Goal: Information Seeking & Learning: Learn about a topic

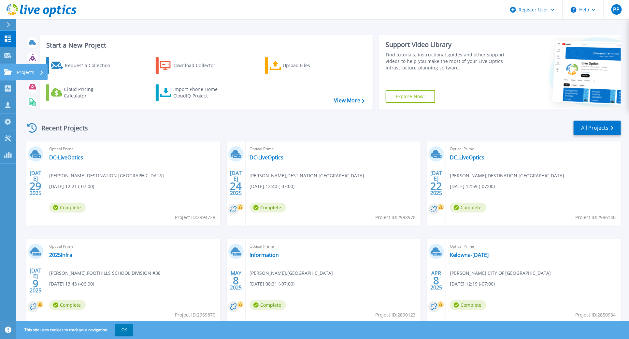
click at [25, 73] on p "Projects" at bounding box center [25, 72] width 17 height 17
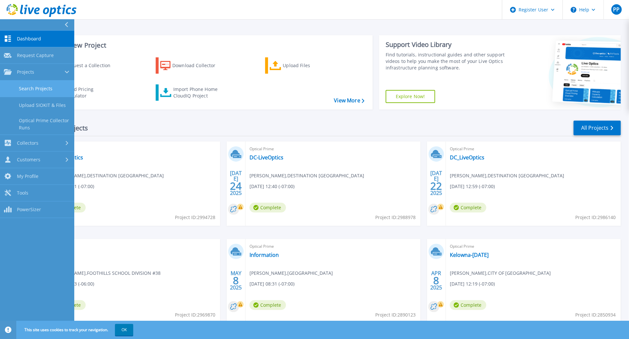
click at [47, 92] on link "Search Projects" at bounding box center [37, 89] width 74 height 17
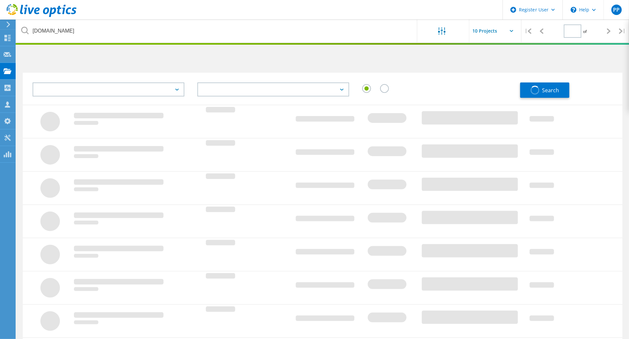
type input "1"
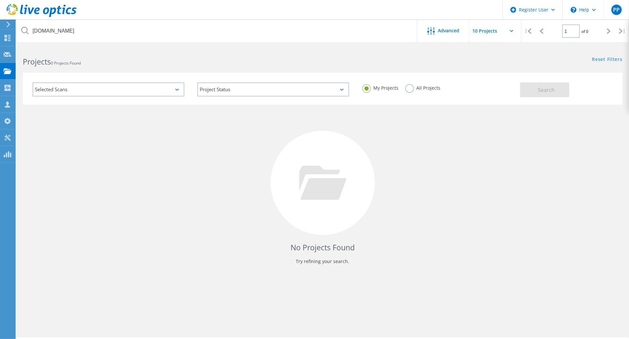
click at [408, 89] on label "All Projects" at bounding box center [423, 87] width 36 height 6
click at [0, 0] on input "All Projects" at bounding box center [0, 0] width 0 height 0
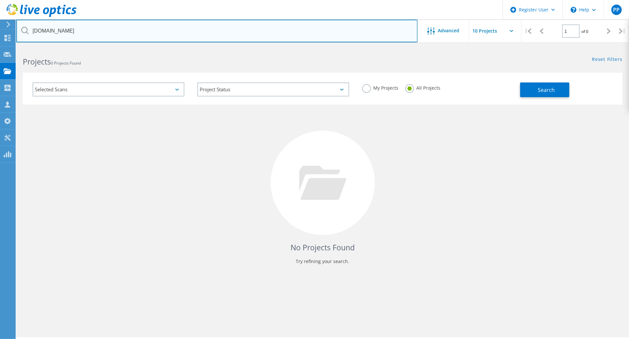
click at [151, 30] on input "viu.ca" at bounding box center [217, 31] width 402 height 23
type input "v"
type input "surrey"
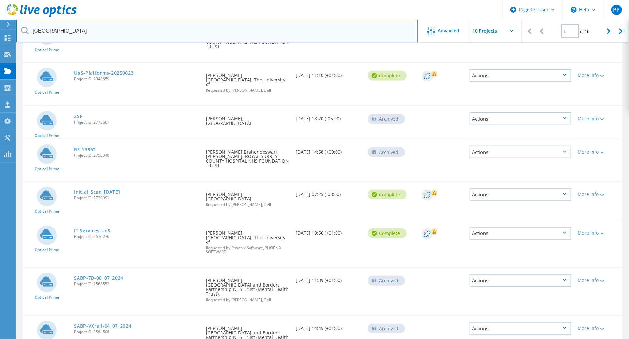
scroll to position [187, 0]
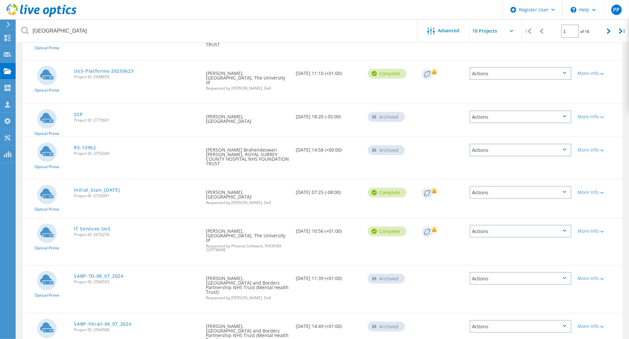
click at [206, 180] on div "Requested By Matthew Derksen, SURREY SCHOOL DISTRICT 36 Requested by Pat Payett…" at bounding box center [248, 196] width 90 height 32
drag, startPoint x: 206, startPoint y: 162, endPoint x: 243, endPoint y: 163, distance: 37.2
click at [243, 180] on div "Requested By Matthew Derksen, SURREY SCHOOL DISTRICT 36 Requested by Pat Payett…" at bounding box center [248, 196] width 90 height 32
copy div "Matthew Derksen"
click at [115, 188] on link "Initial_Scan_14-11-2024" at bounding box center [97, 190] width 46 height 5
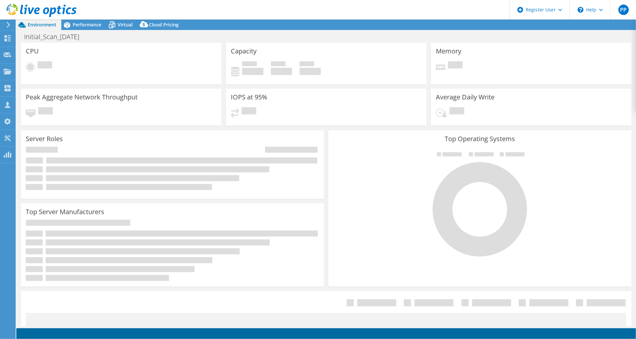
select select "USWest"
select select "CAD"
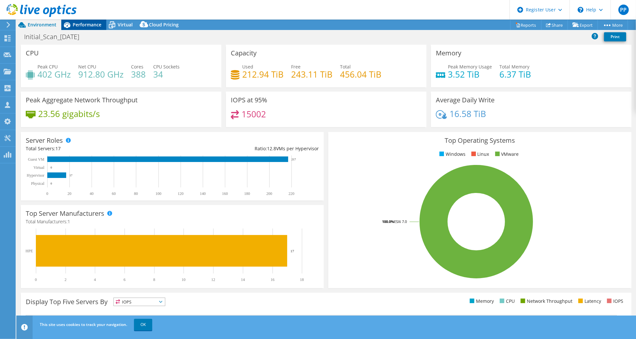
click at [80, 26] on span "Performance" at bounding box center [87, 25] width 29 height 6
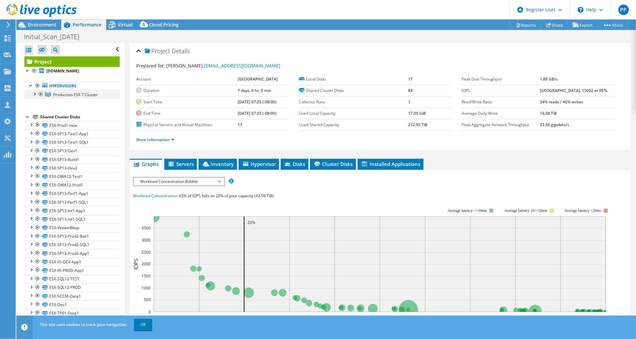
click at [33, 95] on div at bounding box center [34, 93] width 7 height 7
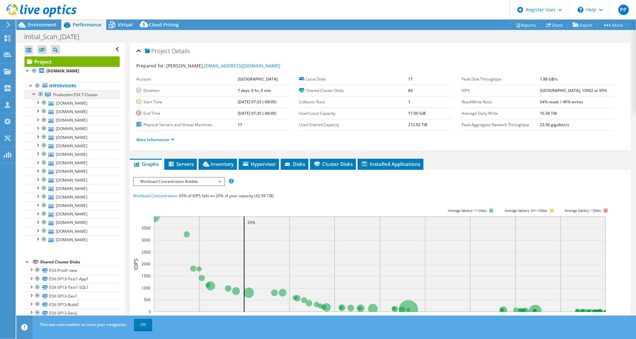
click at [33, 95] on div at bounding box center [34, 93] width 7 height 7
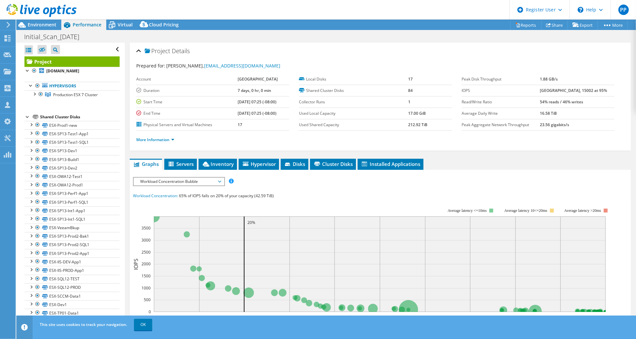
click at [26, 117] on div at bounding box center [27, 116] width 7 height 7
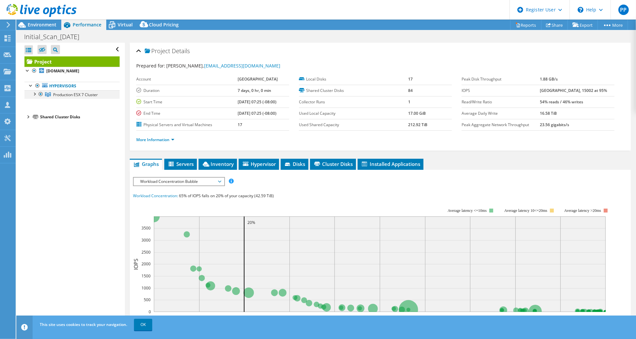
click at [35, 94] on div at bounding box center [34, 93] width 7 height 7
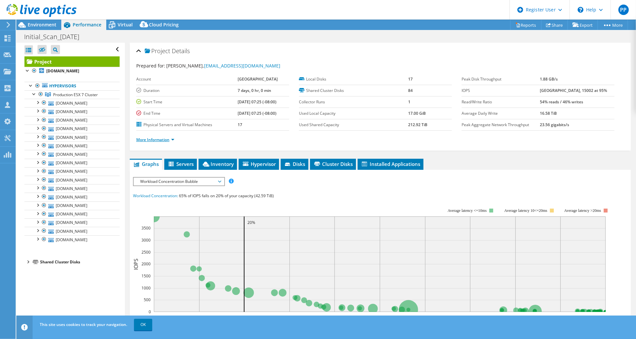
click at [156, 140] on link "More Information" at bounding box center [155, 140] width 38 height 6
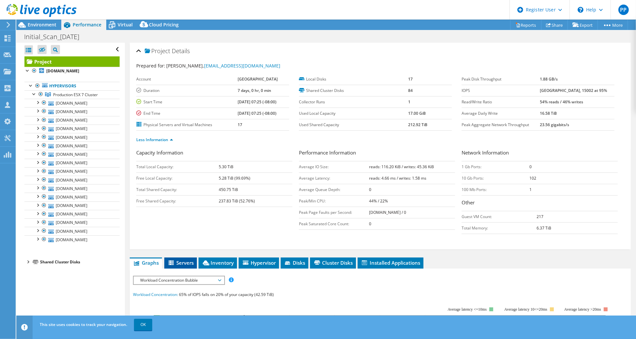
click at [184, 260] on span "Servers" at bounding box center [181, 262] width 26 height 7
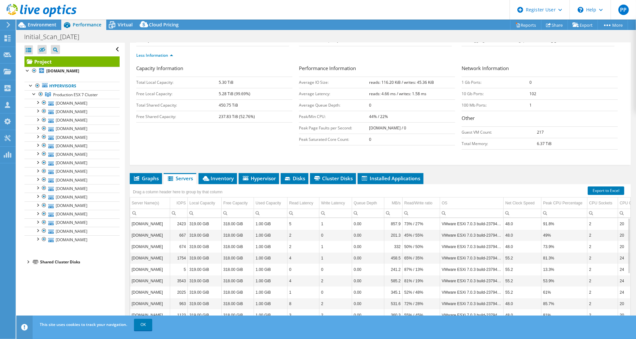
scroll to position [104, 0]
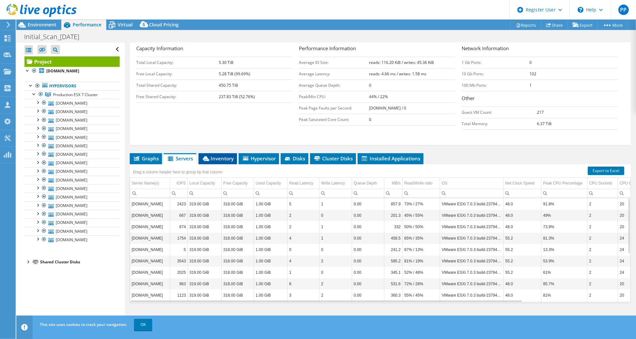
click at [215, 156] on span "Inventory" at bounding box center [218, 158] width 32 height 7
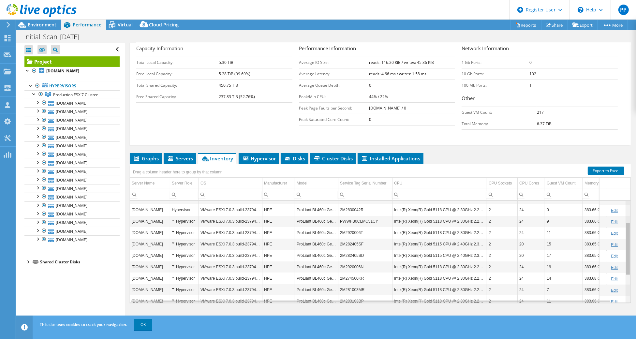
scroll to position [42, 0]
drag, startPoint x: 623, startPoint y: 241, endPoint x: 623, endPoint y: 281, distance: 39.8
click at [623, 281] on body "PP Dell User Pat Payette Pat.Payette@dell.com Dell My Profile Log Out \n Help E…" at bounding box center [318, 169] width 636 height 339
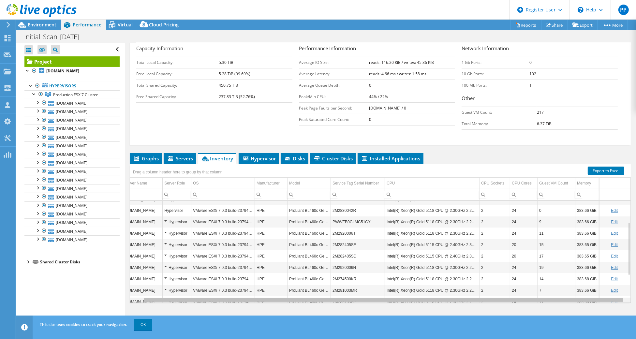
scroll to position [0, 13]
drag, startPoint x: 561, startPoint y: 298, endPoint x: 582, endPoint y: 298, distance: 20.5
click at [582, 298] on body "PP Dell User Pat Payette Pat.Payette@dell.com Dell My Profile Log Out \n Help E…" at bounding box center [318, 169] width 636 height 339
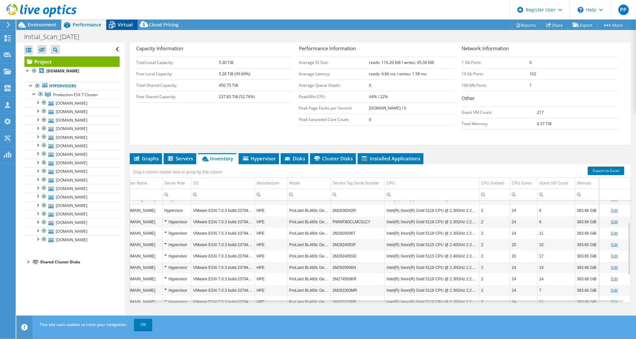
click at [117, 22] on icon at bounding box center [111, 24] width 11 height 11
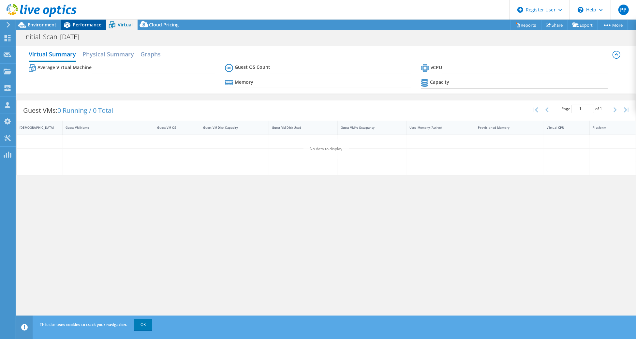
click at [79, 24] on span "Performance" at bounding box center [87, 25] width 29 height 6
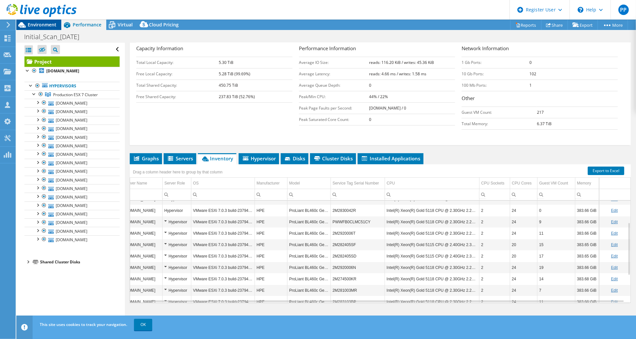
click at [43, 23] on span "Environment" at bounding box center [42, 25] width 29 height 6
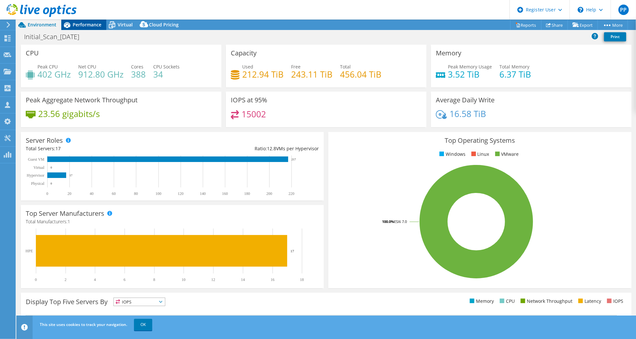
click at [76, 23] on span "Performance" at bounding box center [87, 25] width 29 height 6
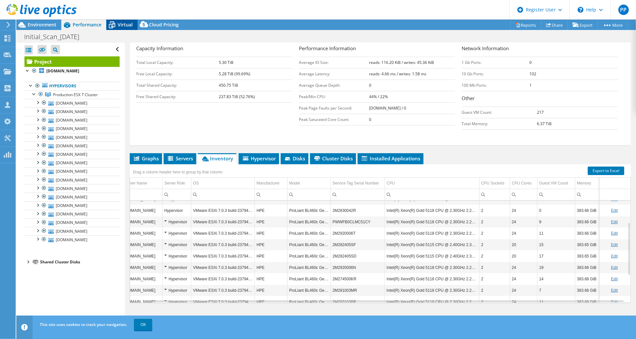
click at [114, 23] on icon at bounding box center [112, 25] width 7 height 5
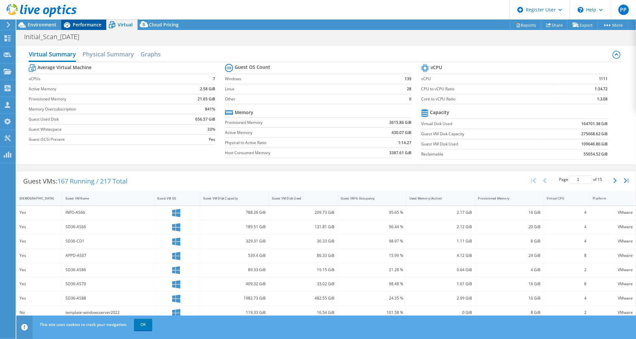
click at [83, 28] on div "Performance" at bounding box center [83, 25] width 45 height 10
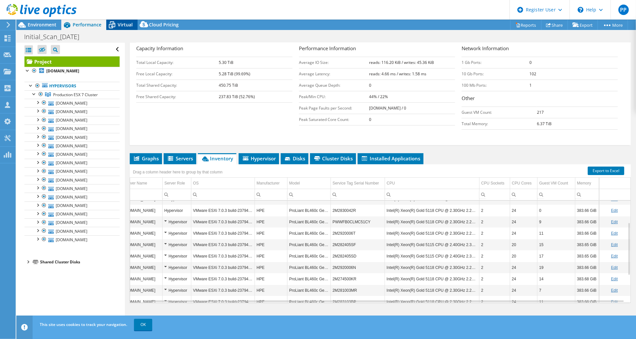
click at [118, 23] on span "Virtual" at bounding box center [125, 25] width 15 height 6
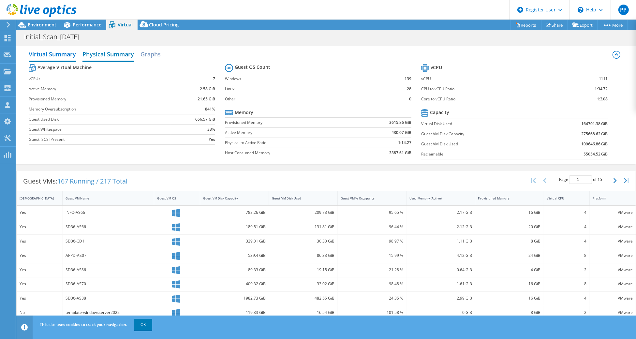
click at [124, 48] on h2 "Physical Summary" at bounding box center [108, 55] width 52 height 14
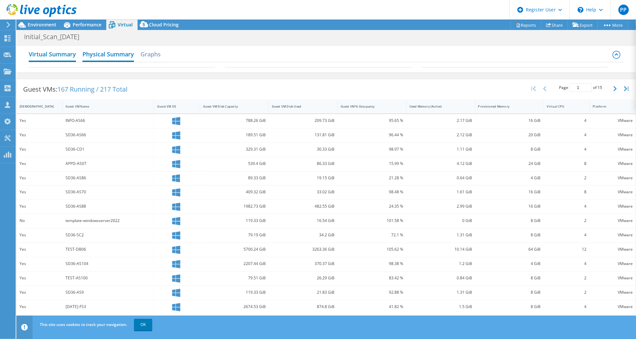
click at [59, 54] on h2 "Virtual Summary" at bounding box center [52, 55] width 47 height 14
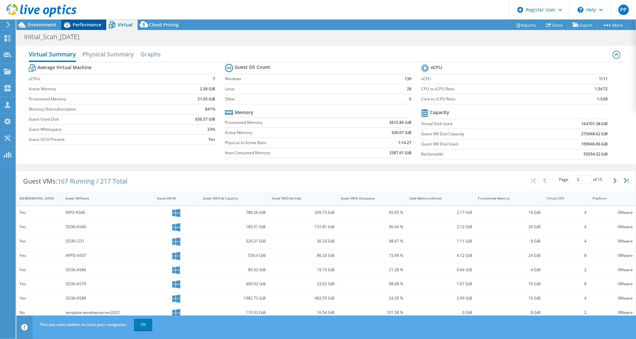
click at [74, 22] on span "Performance" at bounding box center [87, 25] width 29 height 6
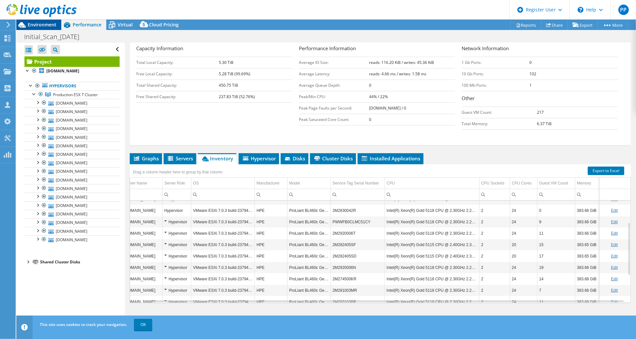
click at [45, 27] on span "Environment" at bounding box center [42, 25] width 29 height 6
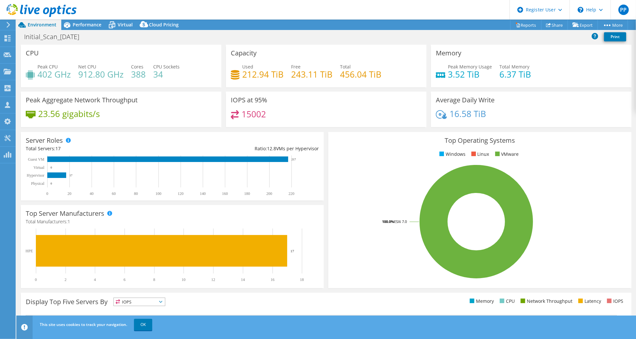
click at [255, 113] on h4 "15002" at bounding box center [254, 114] width 24 height 7
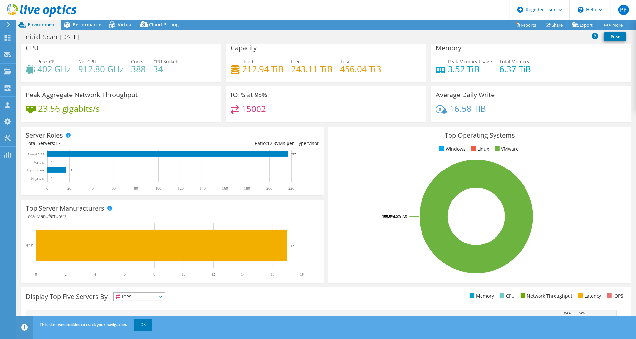
scroll to position [0, 0]
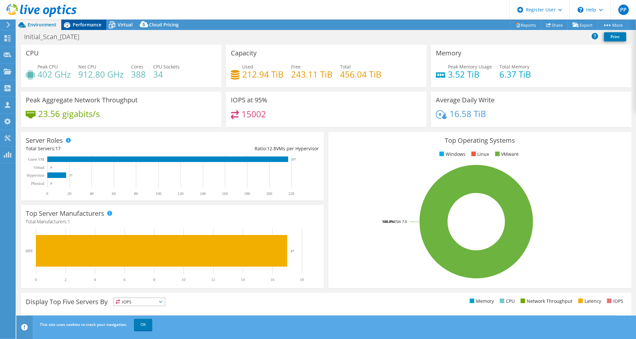
click at [91, 25] on span "Performance" at bounding box center [87, 25] width 29 height 6
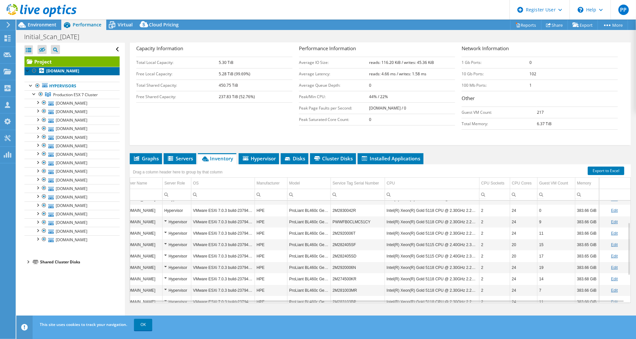
click at [67, 70] on b "sd36-vh15.sd36.bc.ca" at bounding box center [62, 71] width 33 height 6
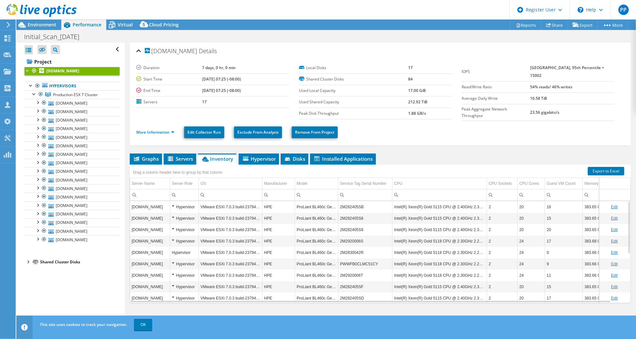
click at [227, 240] on td "VMware ESXi 7.0.3 build-23794027" at bounding box center [231, 240] width 64 height 11
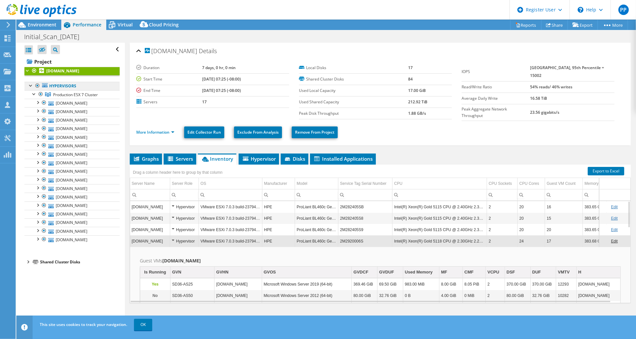
click at [69, 86] on link "Hypervisors" at bounding box center [71, 86] width 95 height 8
click at [90, 101] on link "sd36-vh15.sd36.bc.ca" at bounding box center [71, 103] width 95 height 8
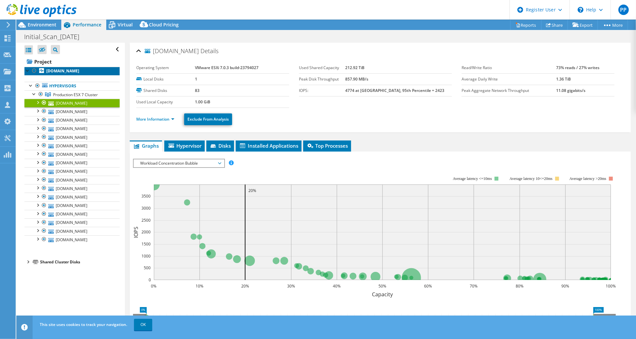
click at [77, 69] on b "sd36-vh15.sd36.bc.ca" at bounding box center [62, 71] width 33 height 6
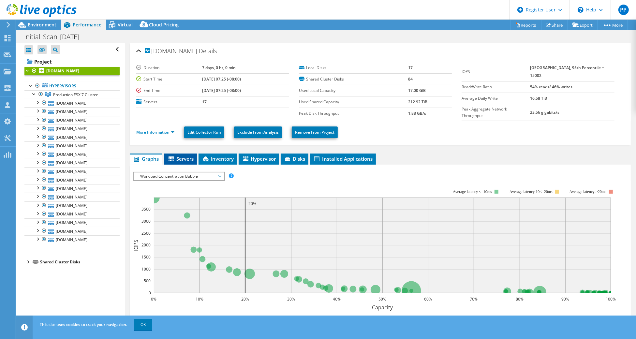
click at [175, 159] on span "Servers" at bounding box center [181, 158] width 26 height 7
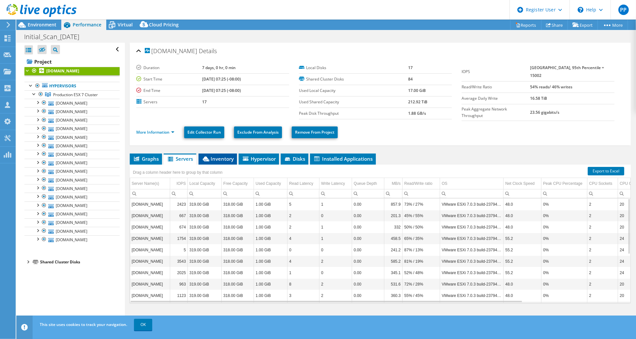
click at [211, 155] on span "Inventory" at bounding box center [218, 158] width 32 height 7
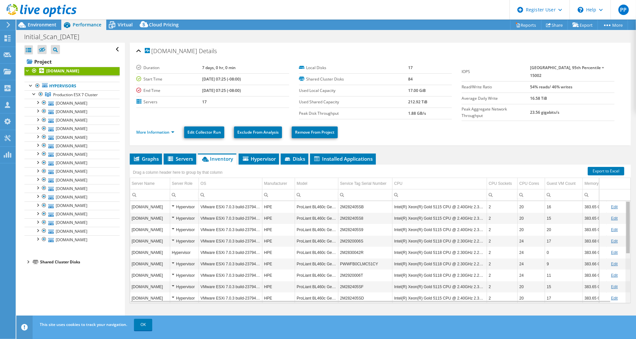
drag, startPoint x: 623, startPoint y: 204, endPoint x: 614, endPoint y: 216, distance: 14.7
click at [614, 216] on body "PP Dell User Pat Payette Pat.Payette@dell.com Dell My Profile Log Out \n Help E…" at bounding box center [318, 169] width 636 height 339
click at [35, 22] on div at bounding box center [38, 11] width 77 height 22
click at [39, 23] on span "Environment" at bounding box center [42, 25] width 29 height 6
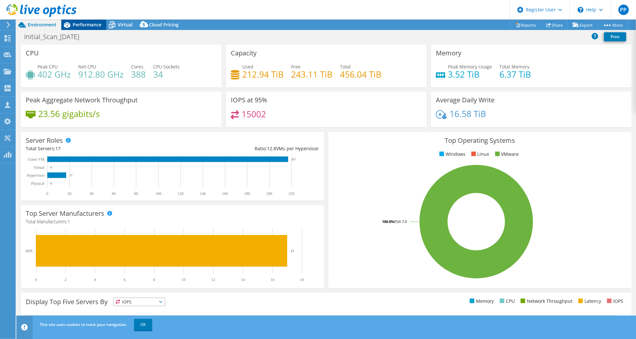
click at [80, 26] on span "Performance" at bounding box center [87, 25] width 29 height 6
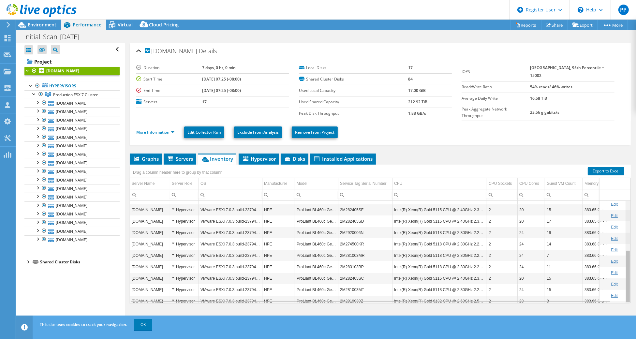
scroll to position [94, 0]
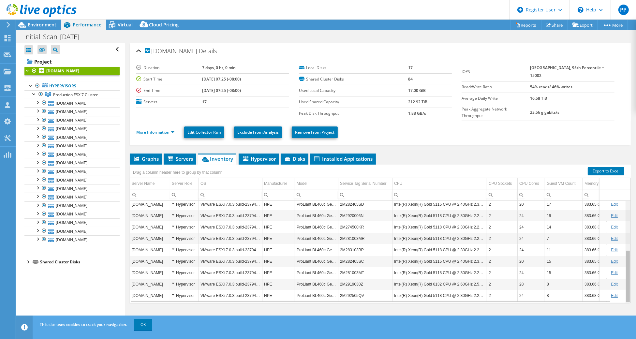
drag, startPoint x: 623, startPoint y: 219, endPoint x: 614, endPoint y: 289, distance: 71.3
click at [614, 289] on body "PP Dell User Pat Payette Pat.Payette@dell.com Dell My Profile Log Out \n Help E…" at bounding box center [318, 169] width 636 height 339
